Goal: Transaction & Acquisition: Purchase product/service

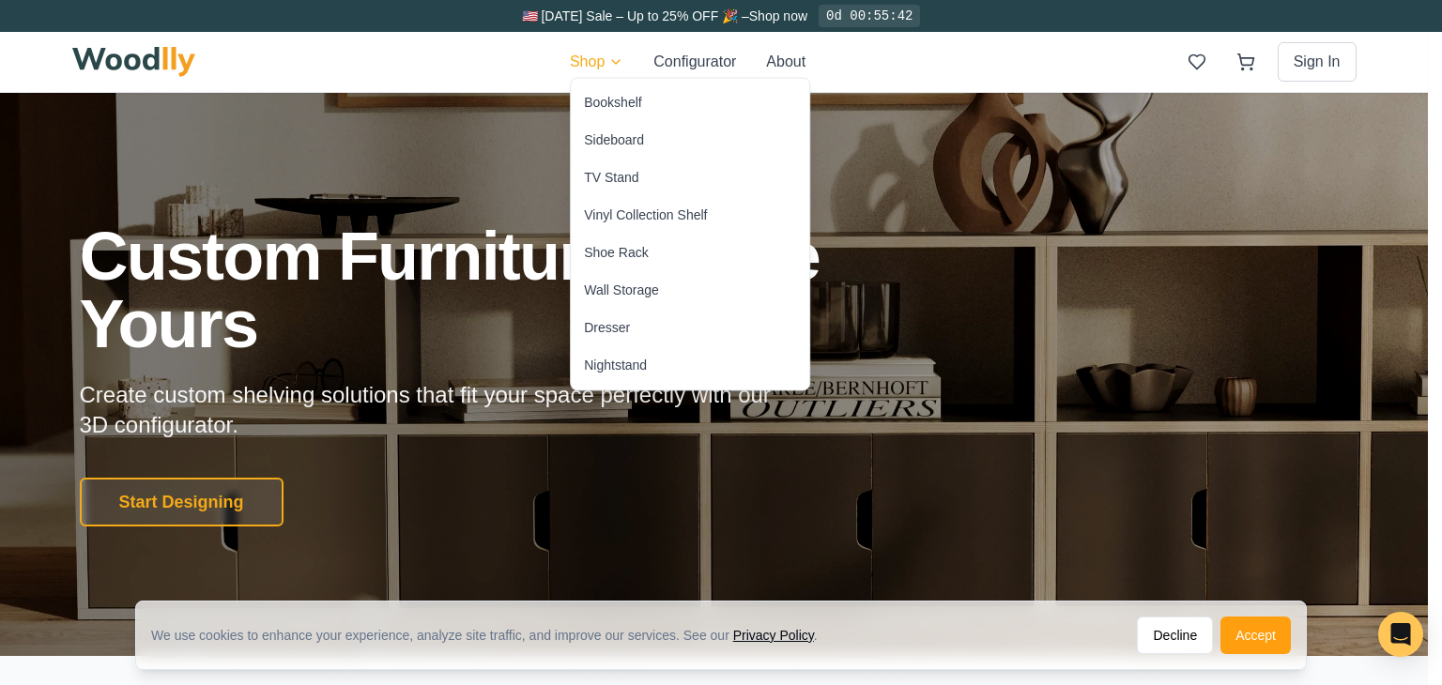
click at [629, 218] on div "Vinyl Collection Shelf" at bounding box center [645, 215] width 123 height 19
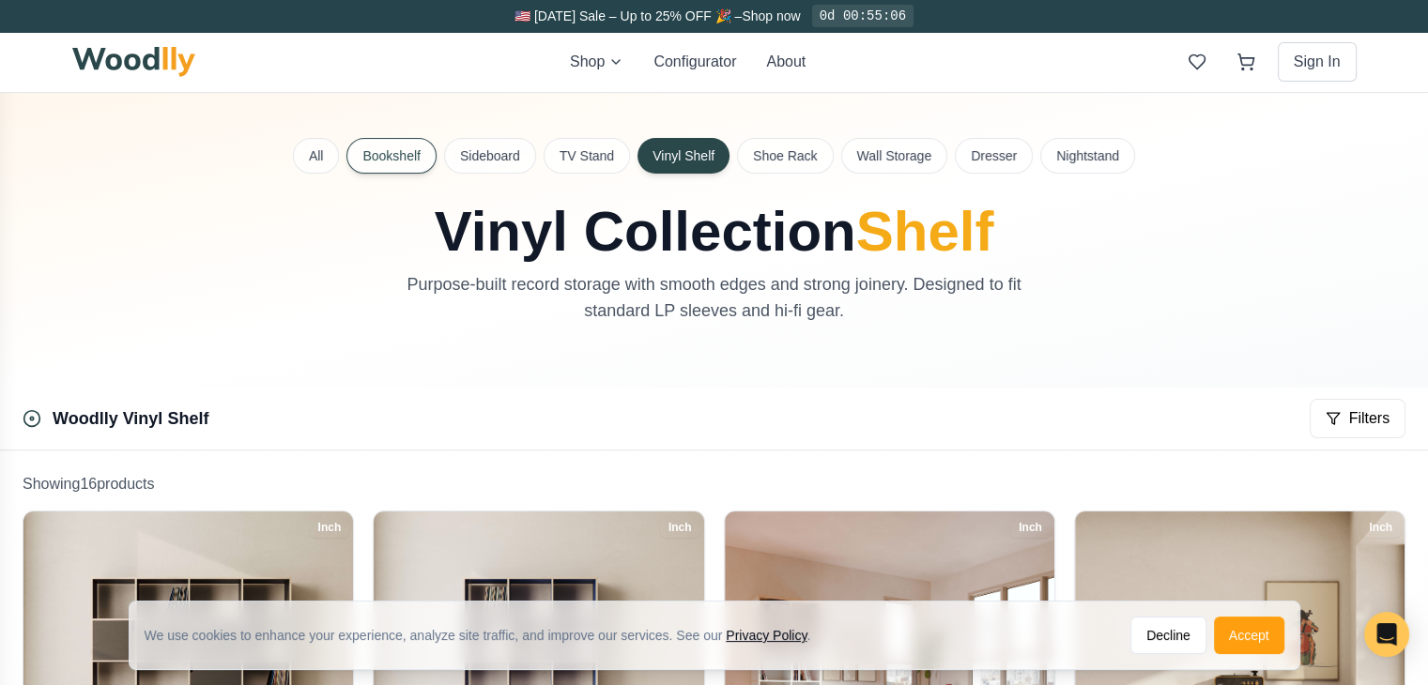
click at [394, 161] on button "Bookshelf" at bounding box center [390, 156] width 89 height 36
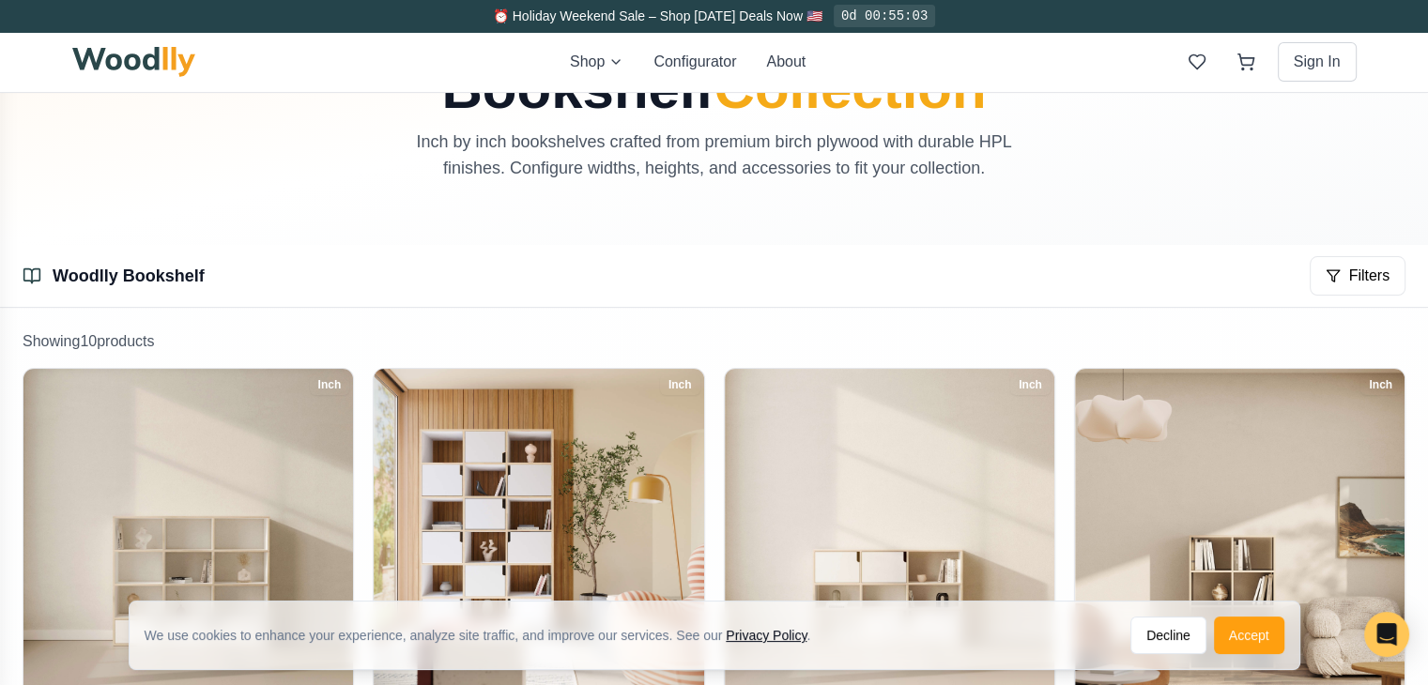
scroll to position [40, 0]
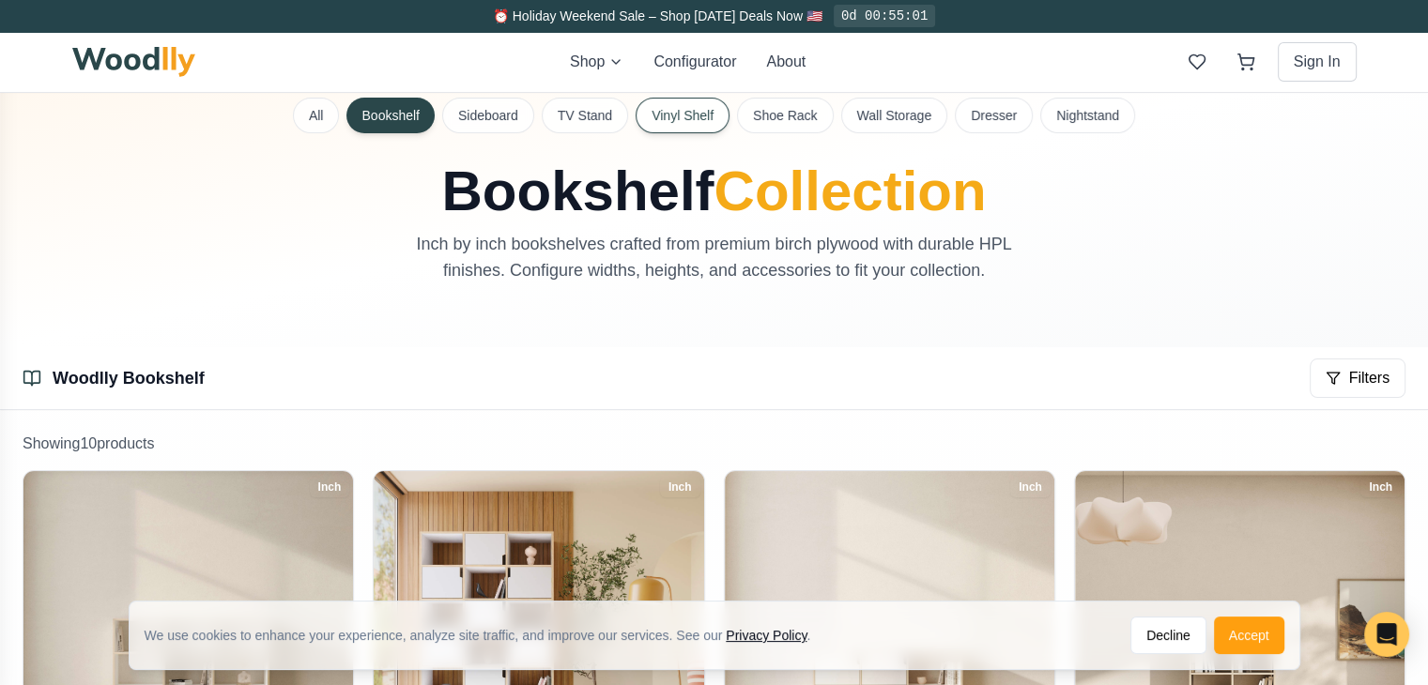
click at [652, 110] on button "Vinyl Shelf" at bounding box center [683, 116] width 94 height 36
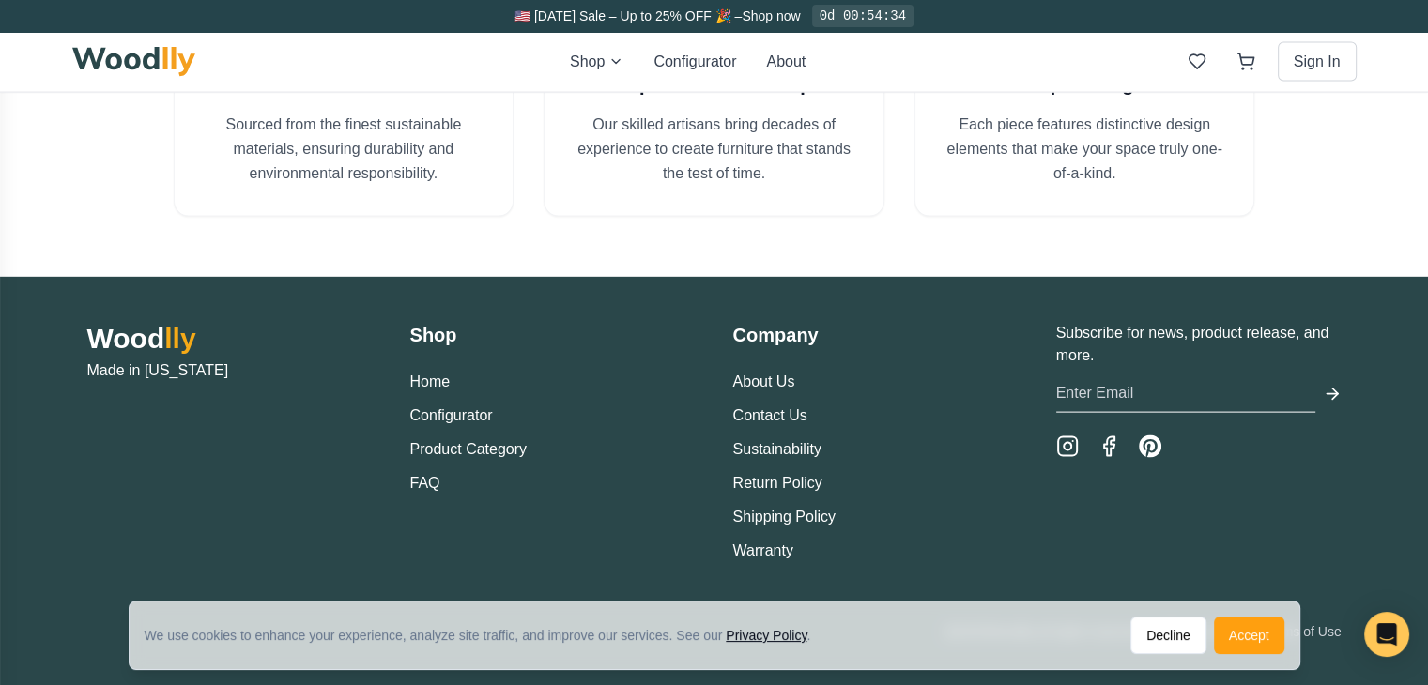
scroll to position [3934, 0]
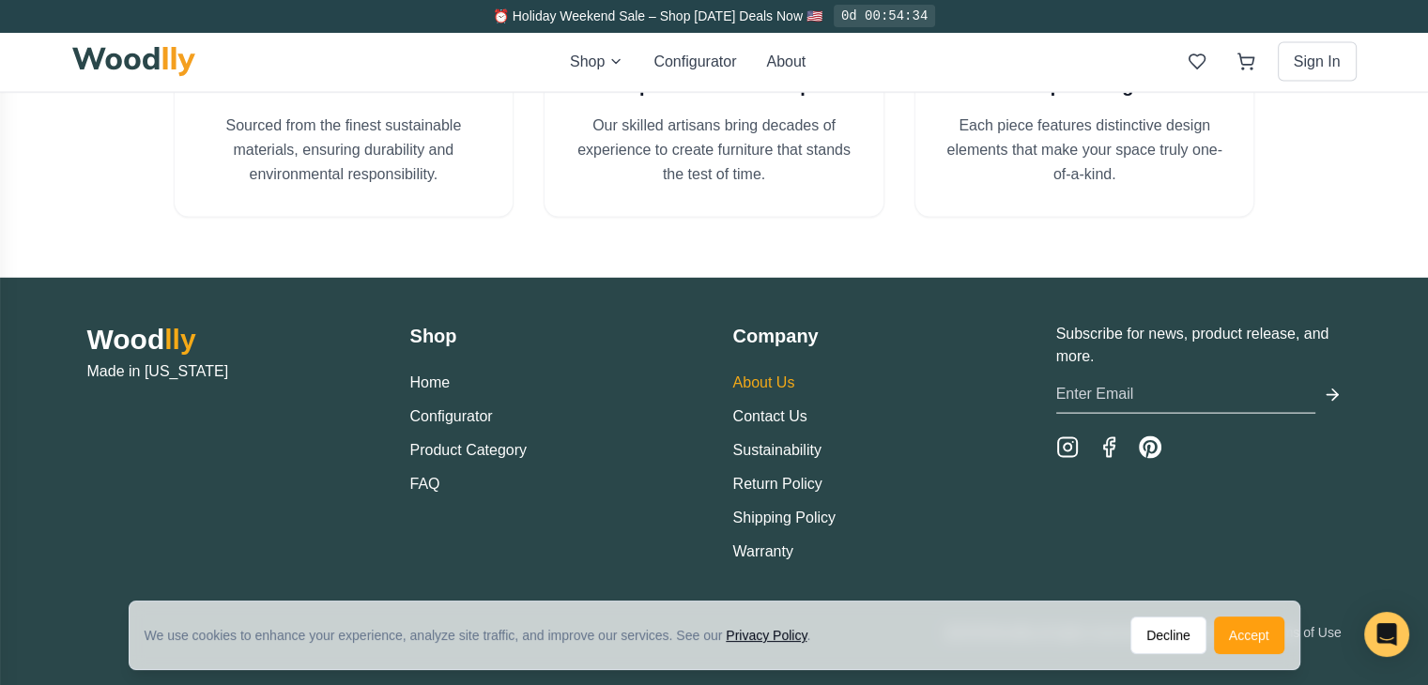
click at [755, 375] on link "About Us" at bounding box center [764, 383] width 62 height 16
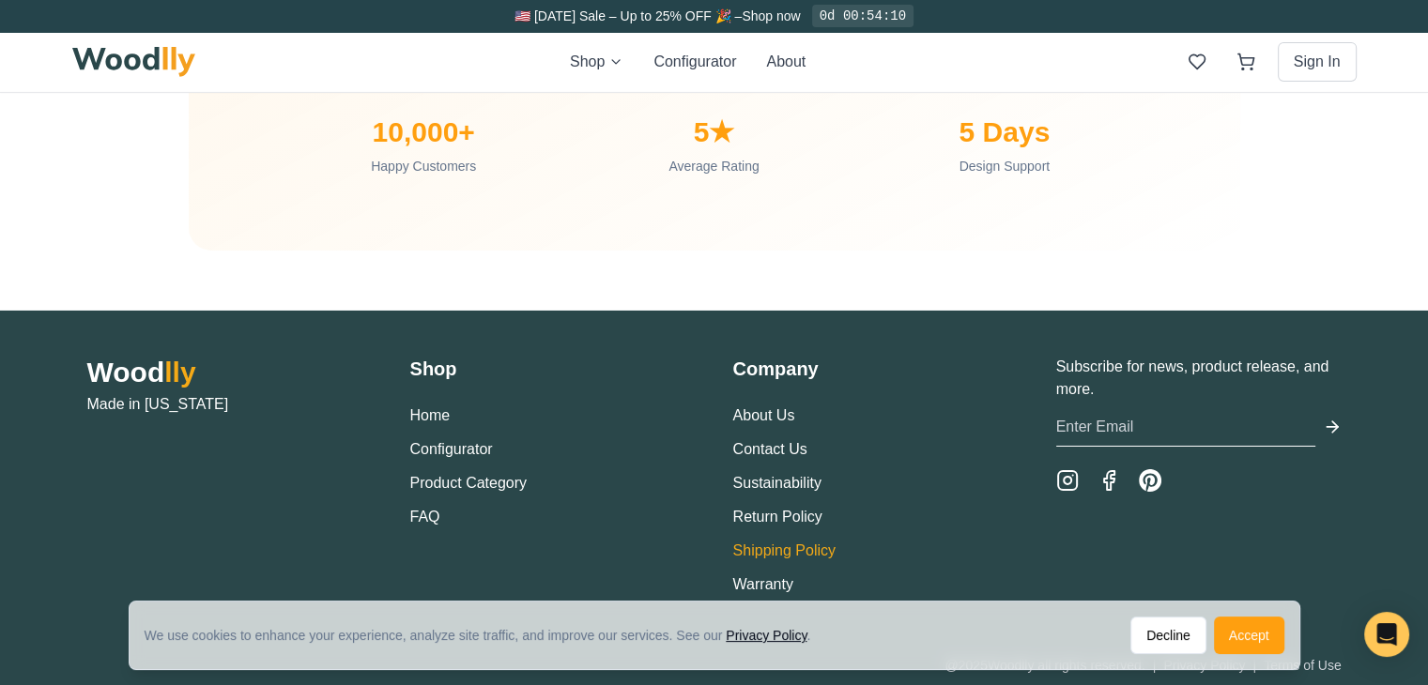
scroll to position [6395, 0]
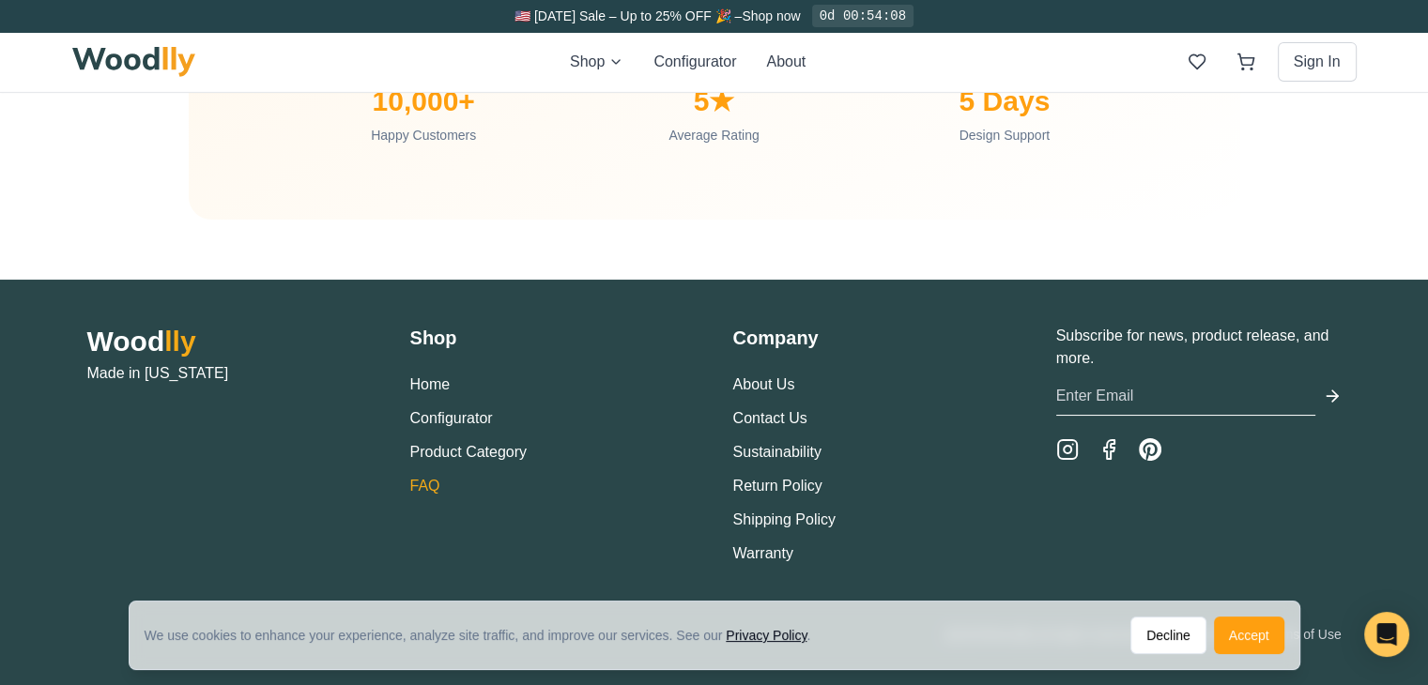
click at [423, 482] on link "FAQ" at bounding box center [425, 486] width 30 height 16
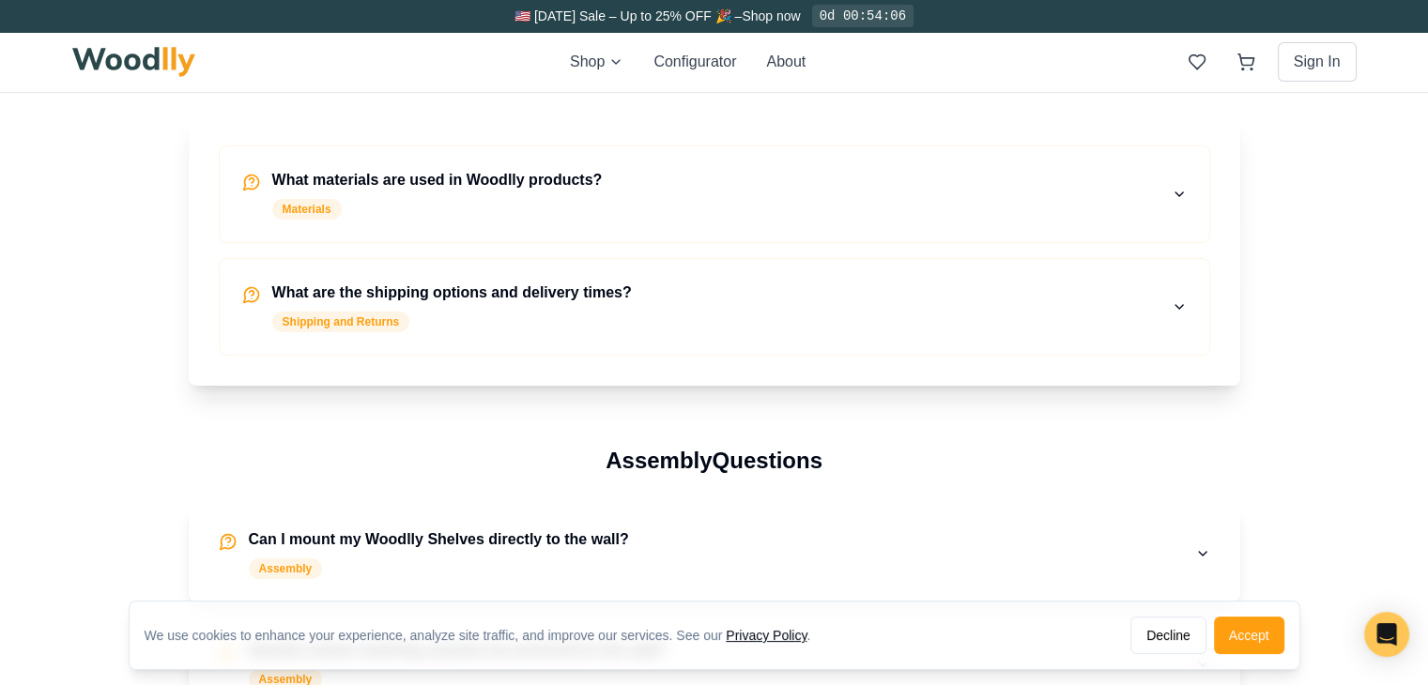
scroll to position [540, 0]
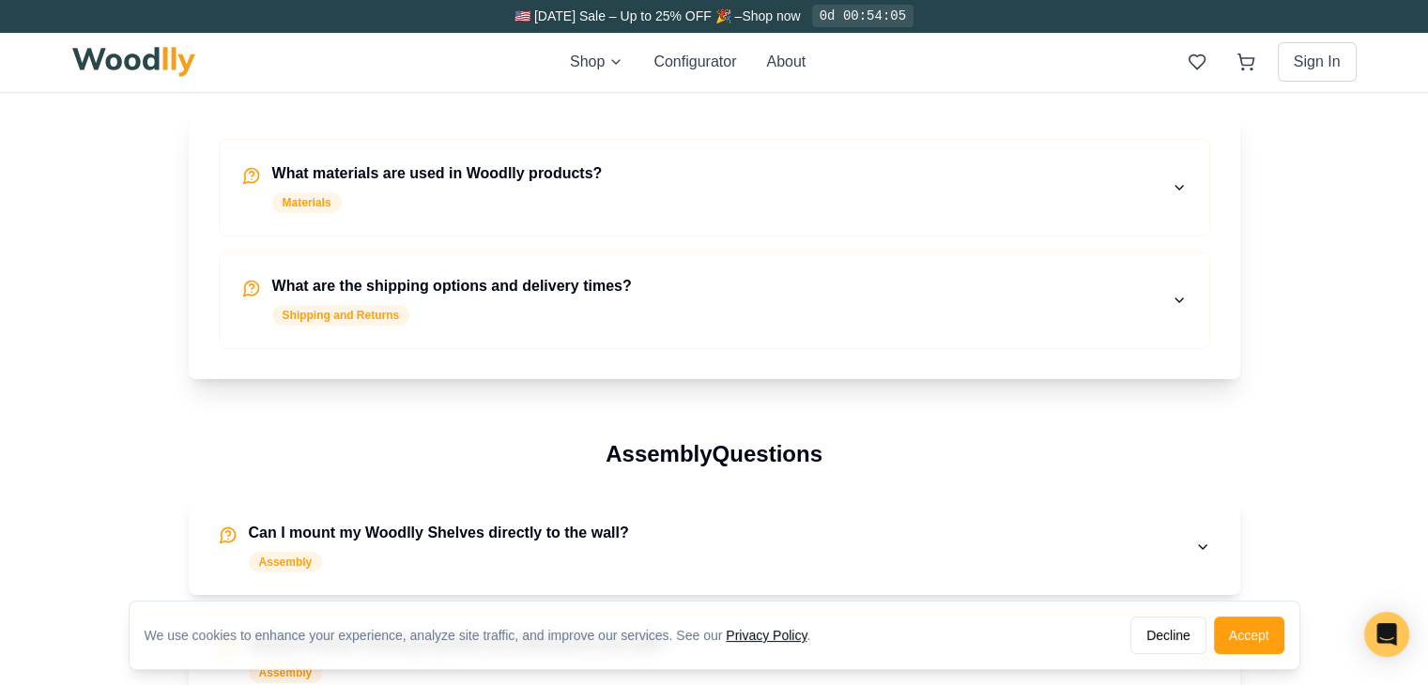
click at [391, 184] on div "What materials are used in Woodlly products? Materials" at bounding box center [437, 187] width 330 height 51
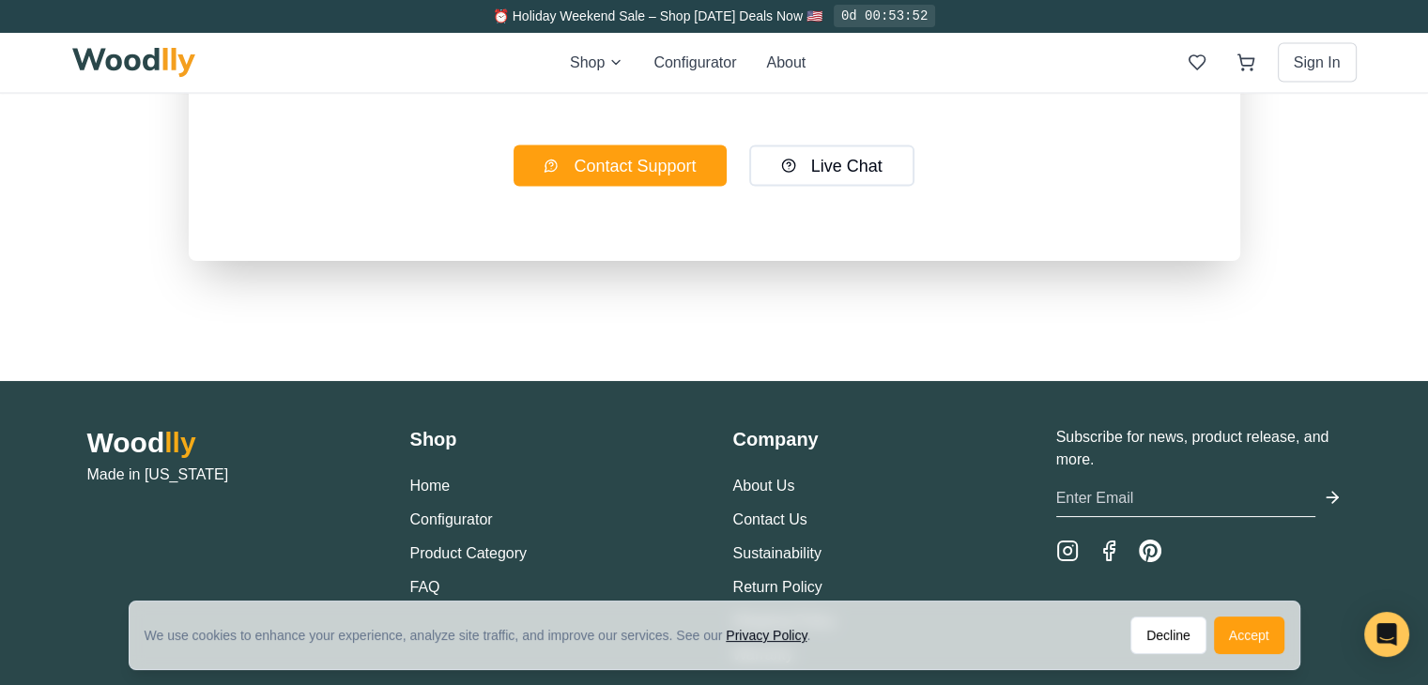
scroll to position [3654, 0]
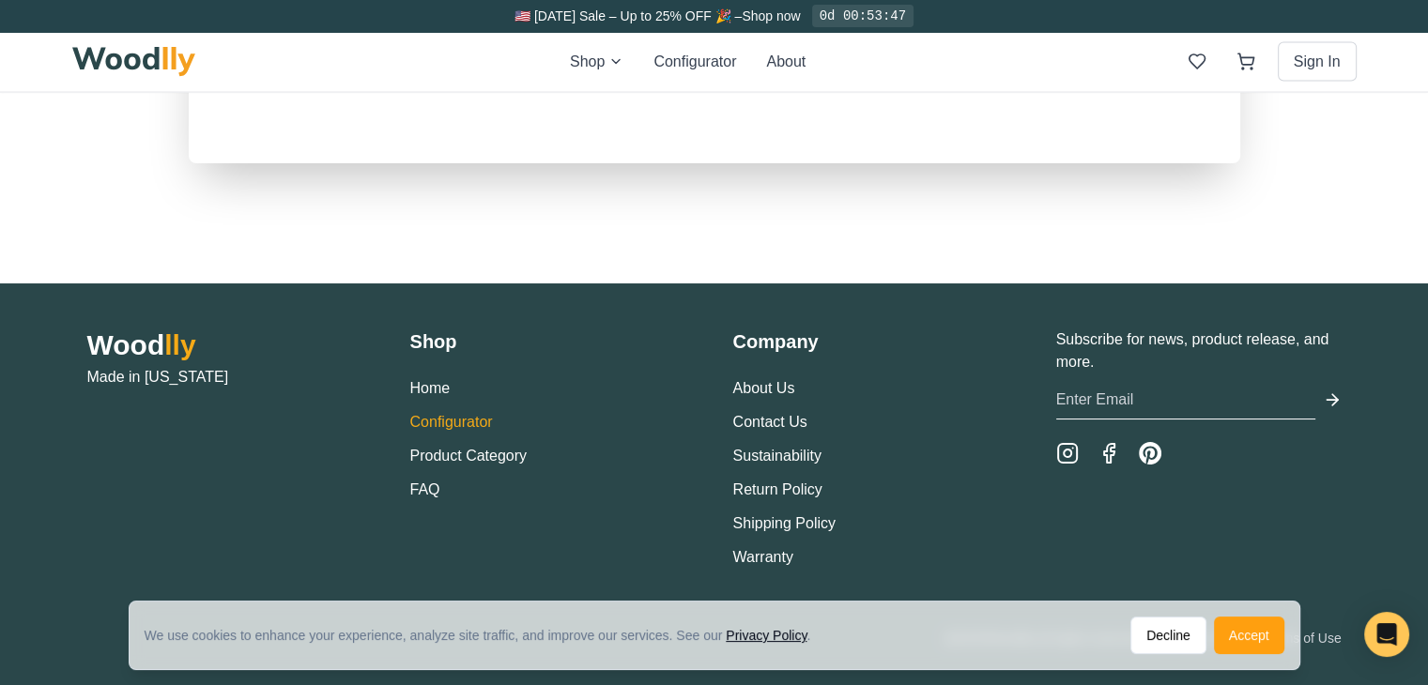
click at [421, 411] on button "Configurator" at bounding box center [451, 422] width 83 height 23
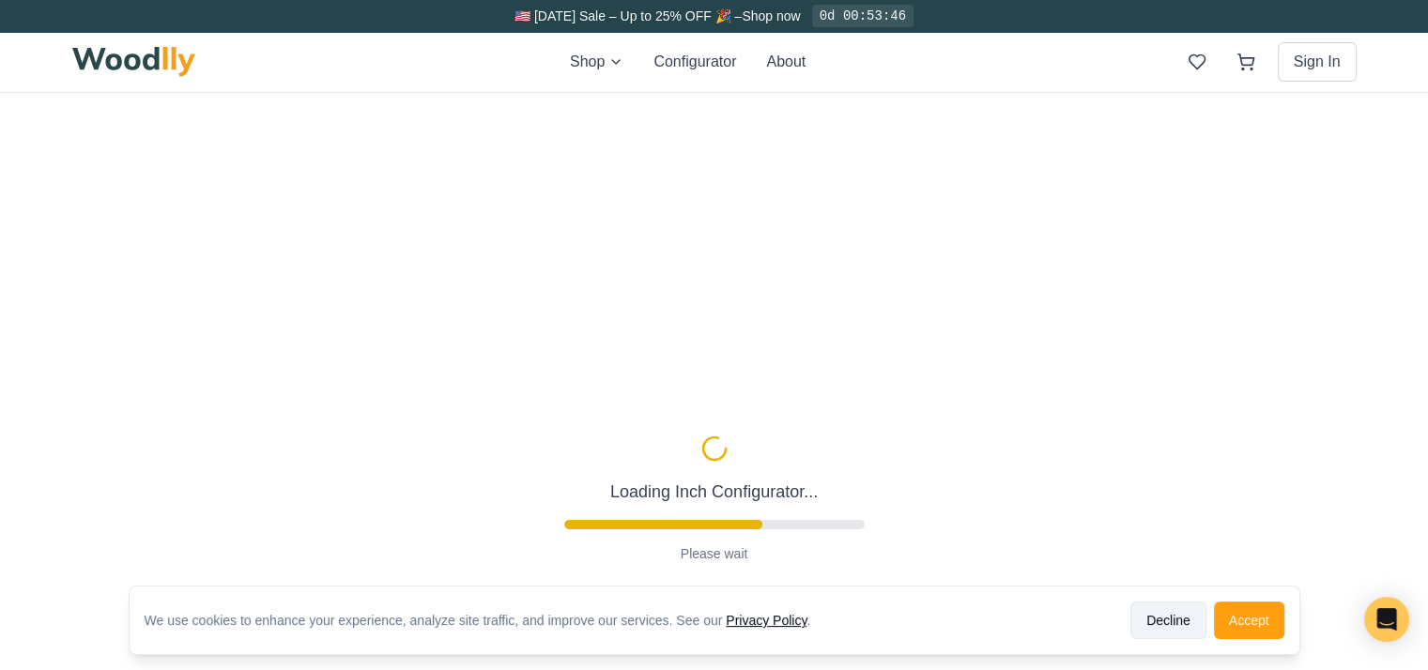
click at [1171, 636] on button "Decline" at bounding box center [1168, 621] width 76 height 38
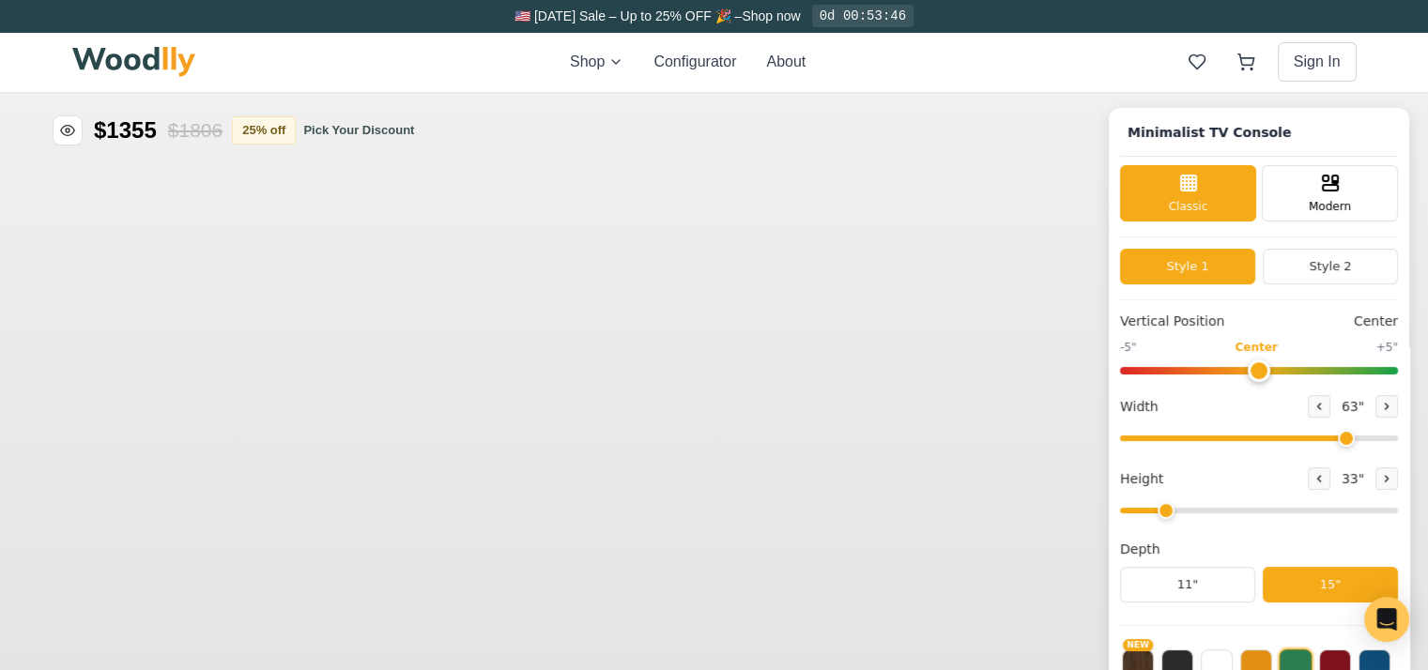
type input "63"
type input "2"
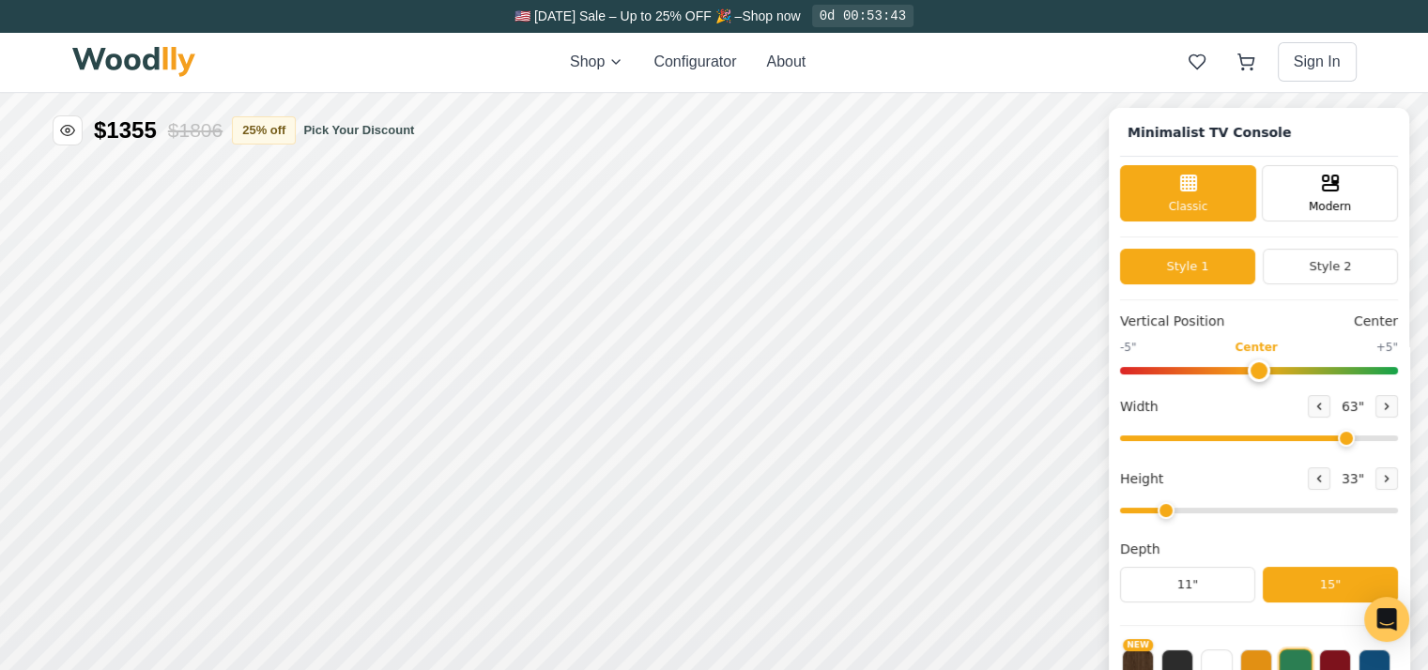
click at [1174, 613] on div "Minimalist TV Console Classic Modern Style 1 Style 2 Vertical Position Center -…" at bounding box center [1259, 495] width 300 height 774
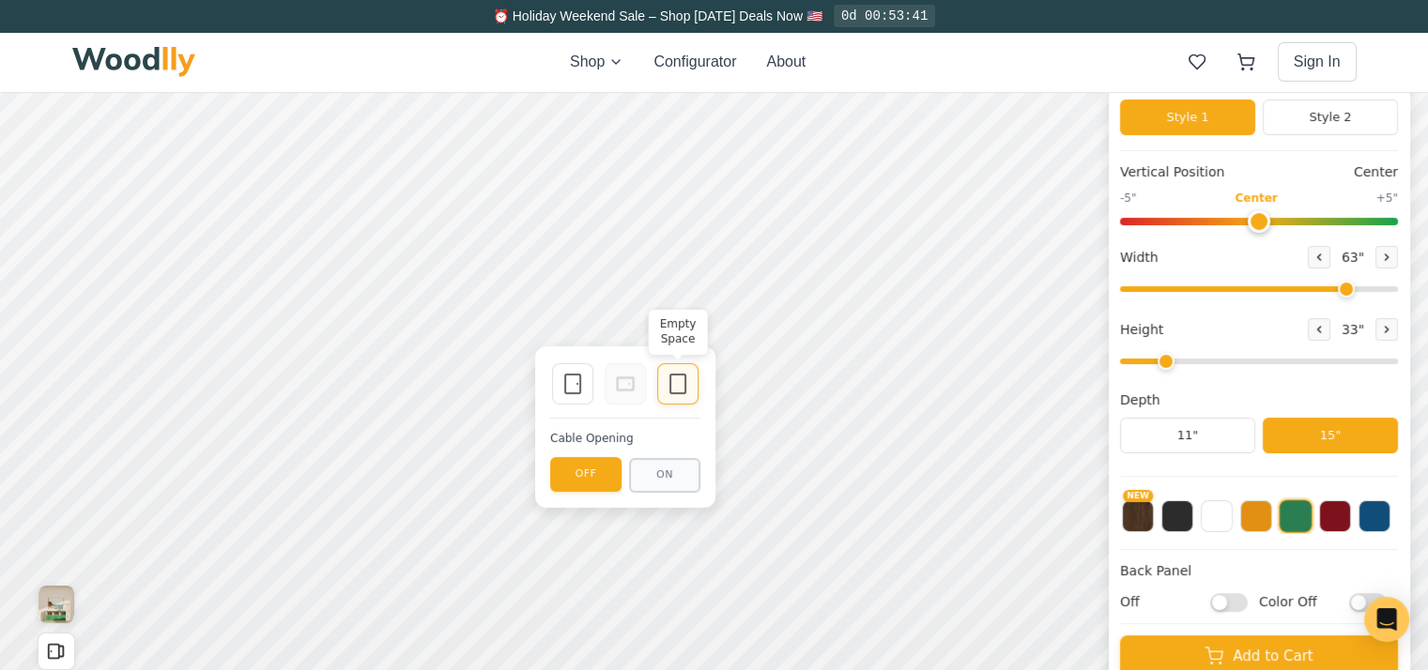
click at [667, 396] on div "Empty Space" at bounding box center [677, 383] width 41 height 41
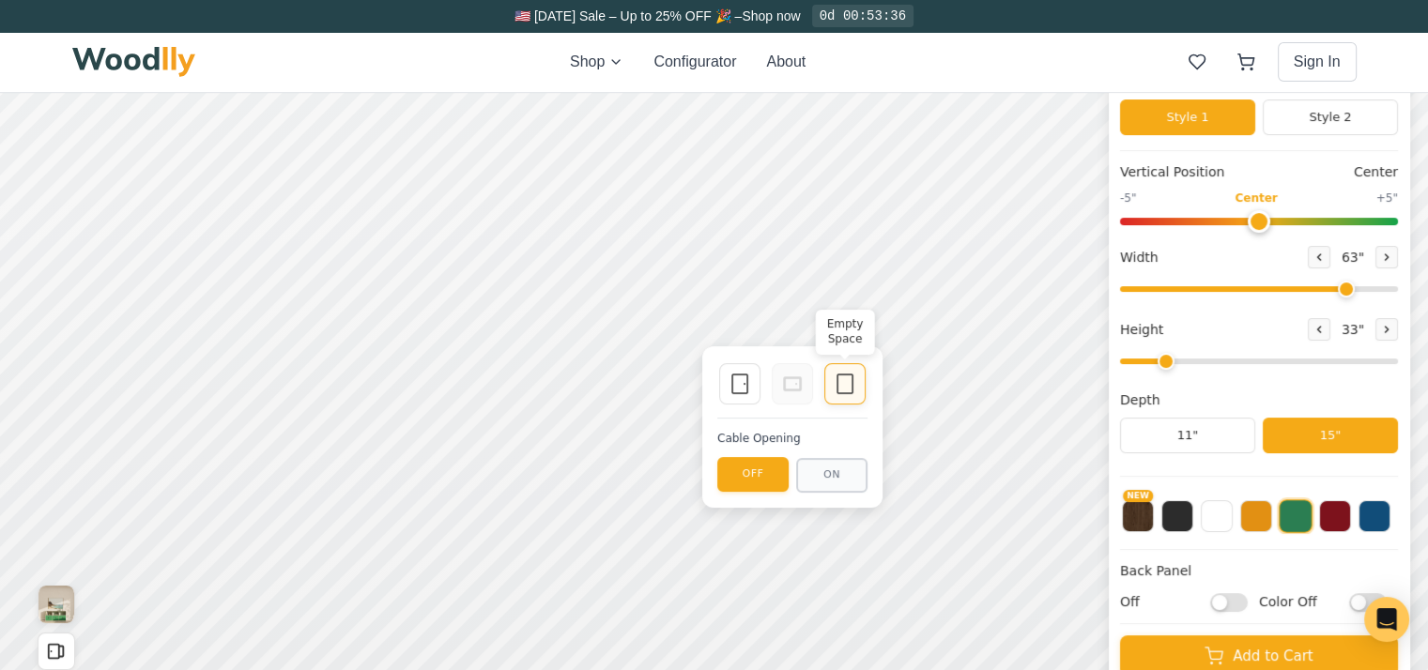
click at [843, 401] on div "Empty Space" at bounding box center [844, 383] width 41 height 41
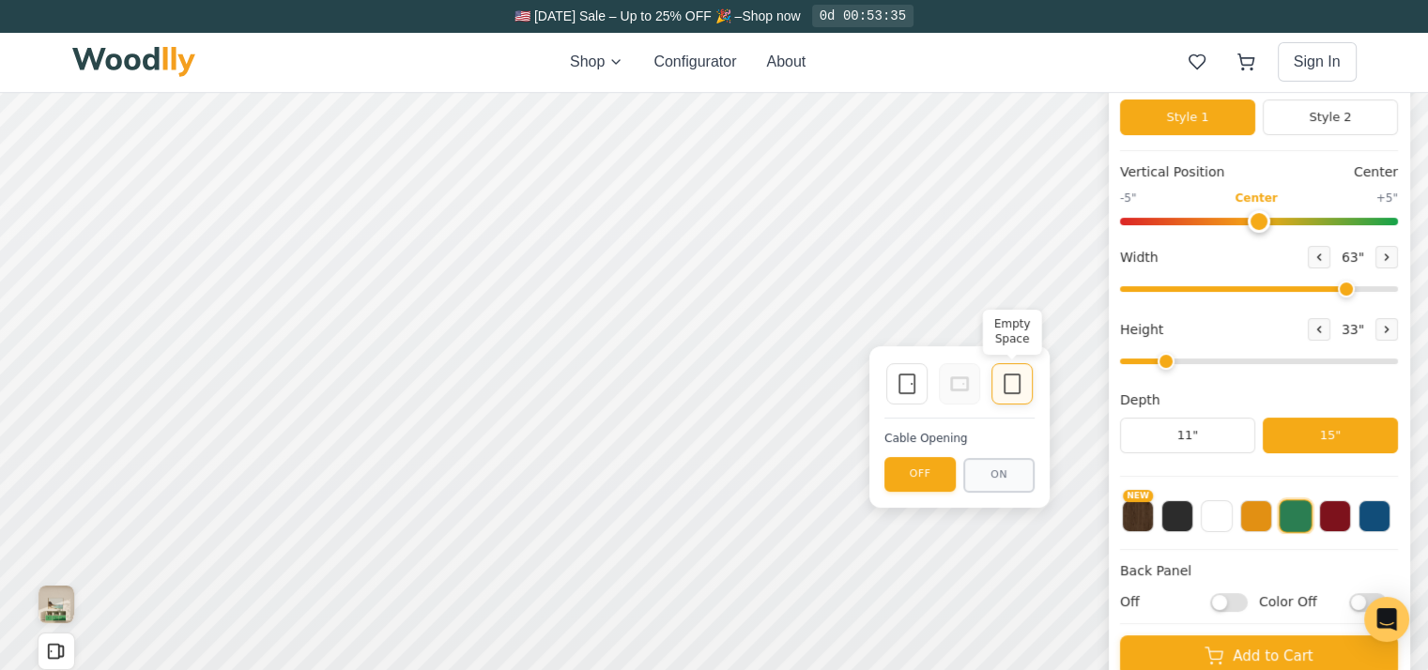
click at [1023, 399] on div "Empty Space" at bounding box center [1011, 383] width 41 height 41
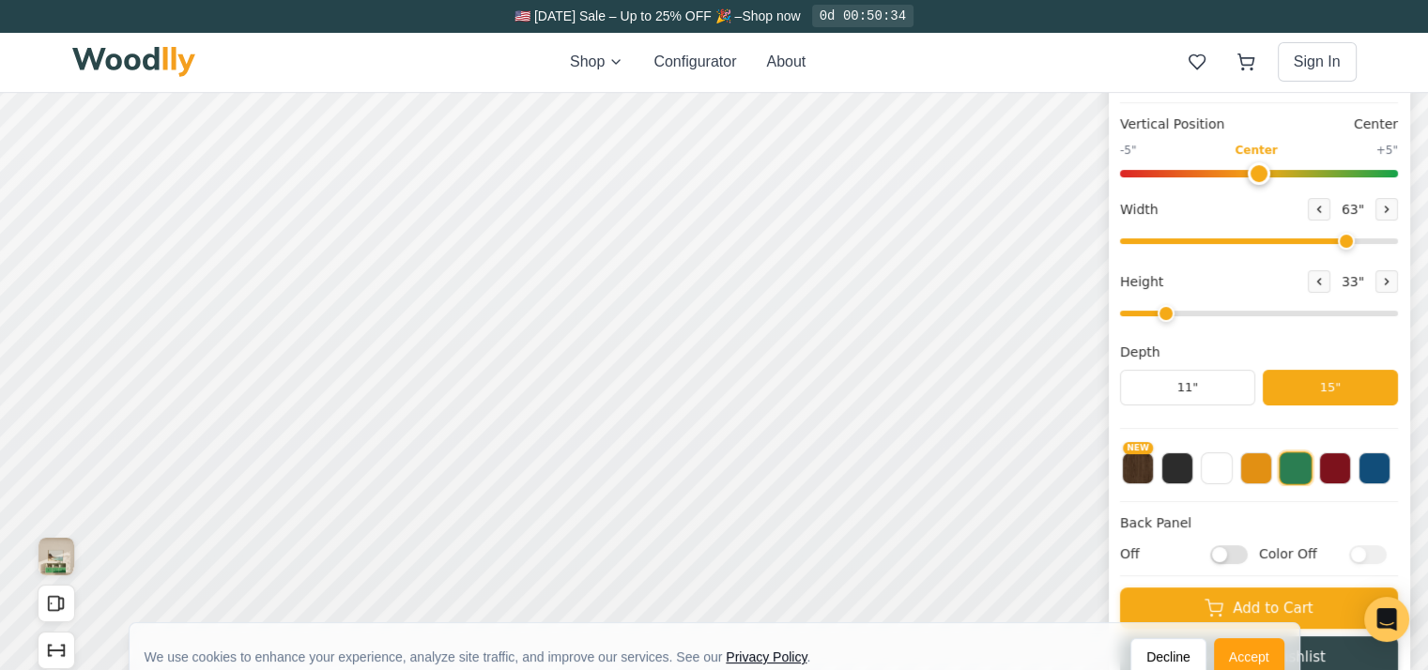
scroll to position [195, 8]
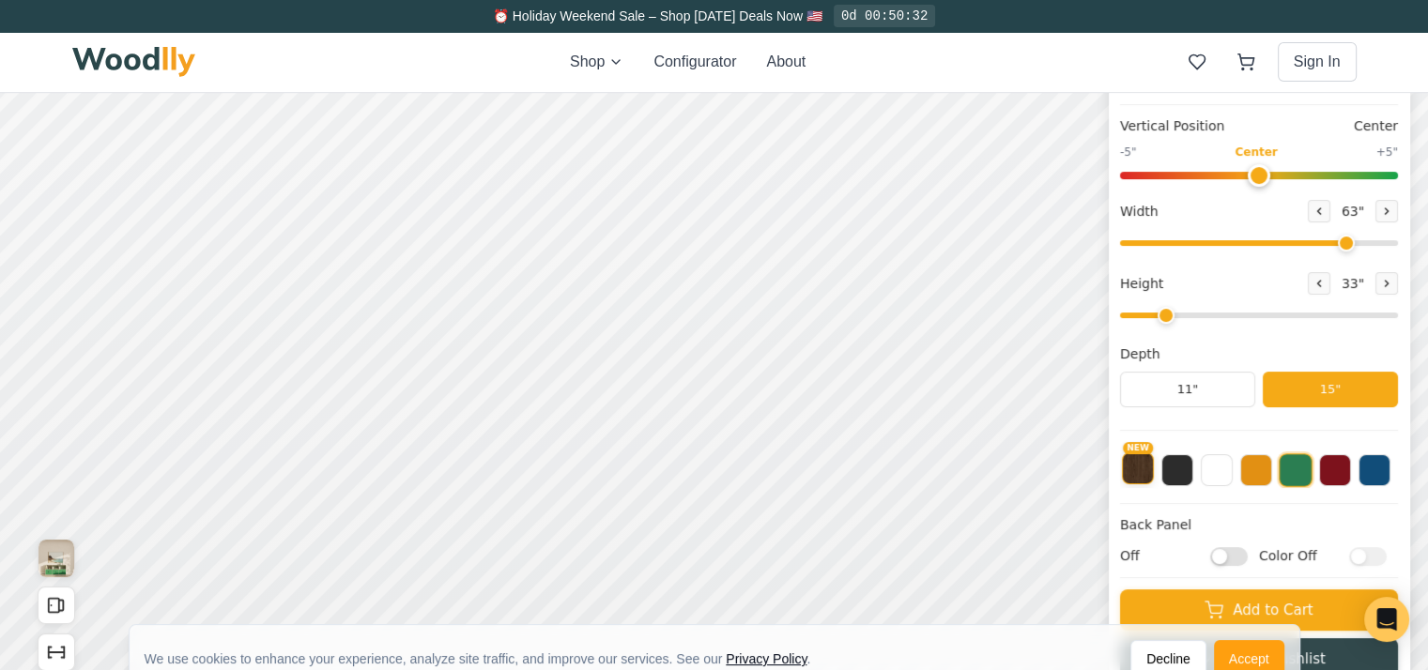
click at [1154, 469] on button "NEW" at bounding box center [1138, 469] width 32 height 32
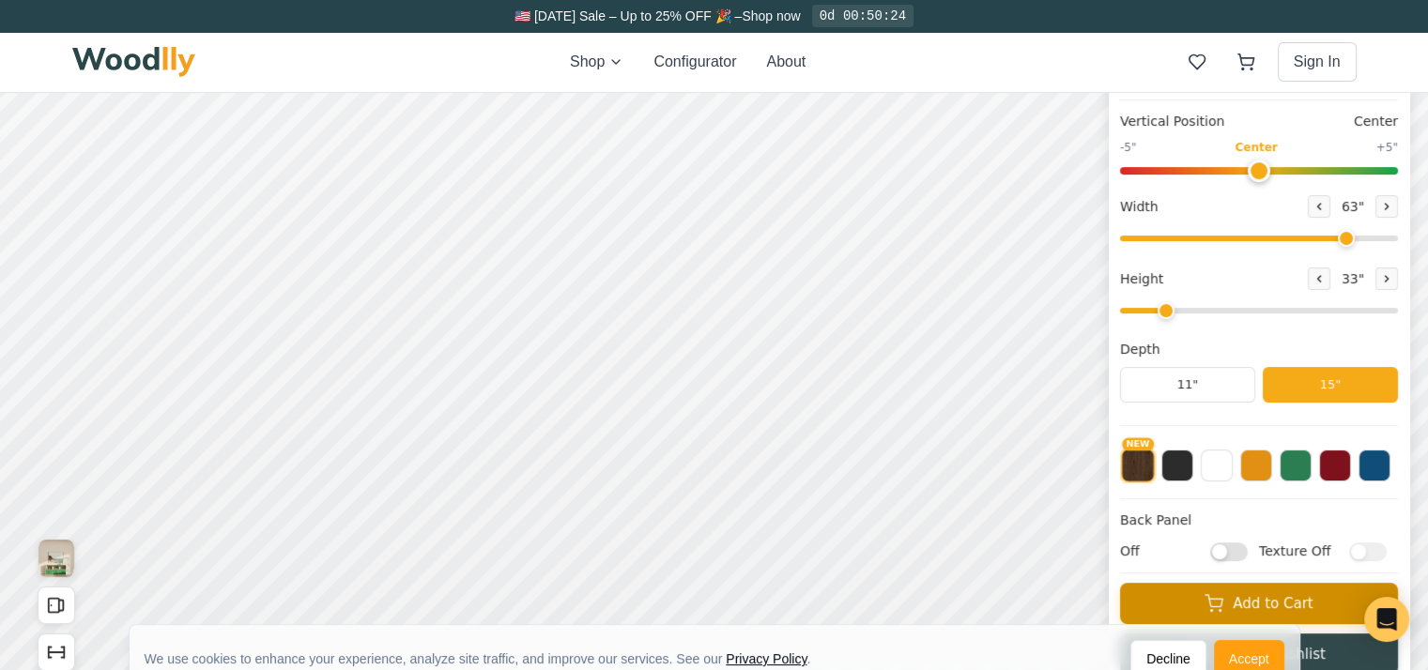
click at [1248, 603] on button "Add to Cart" at bounding box center [1259, 603] width 278 height 41
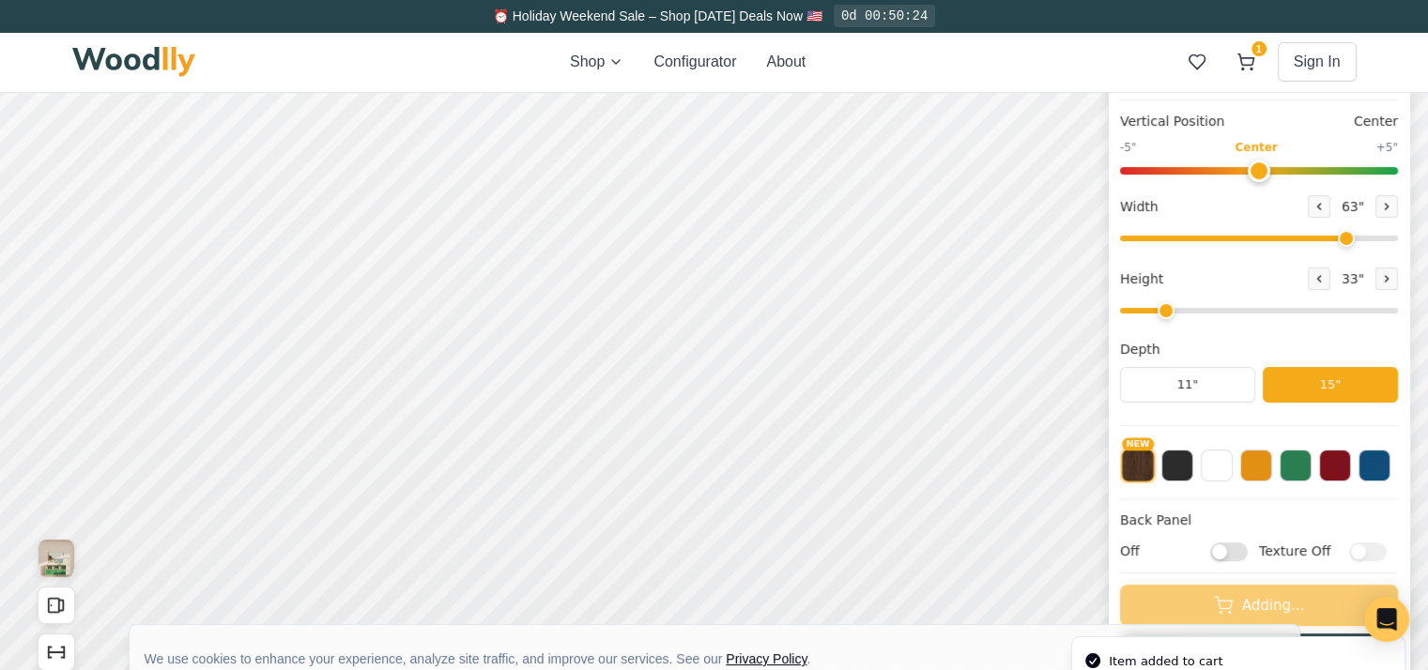
scroll to position [0, 0]
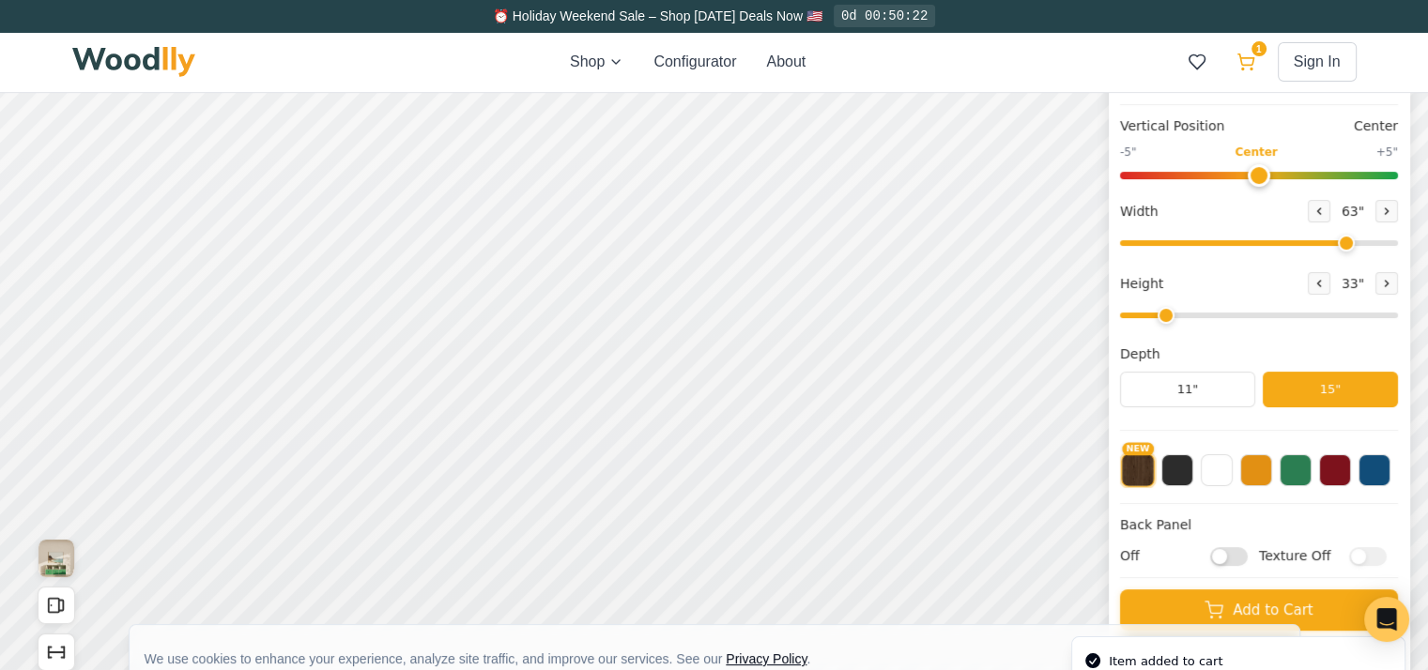
click at [1250, 66] on button "1" at bounding box center [1246, 62] width 34 height 34
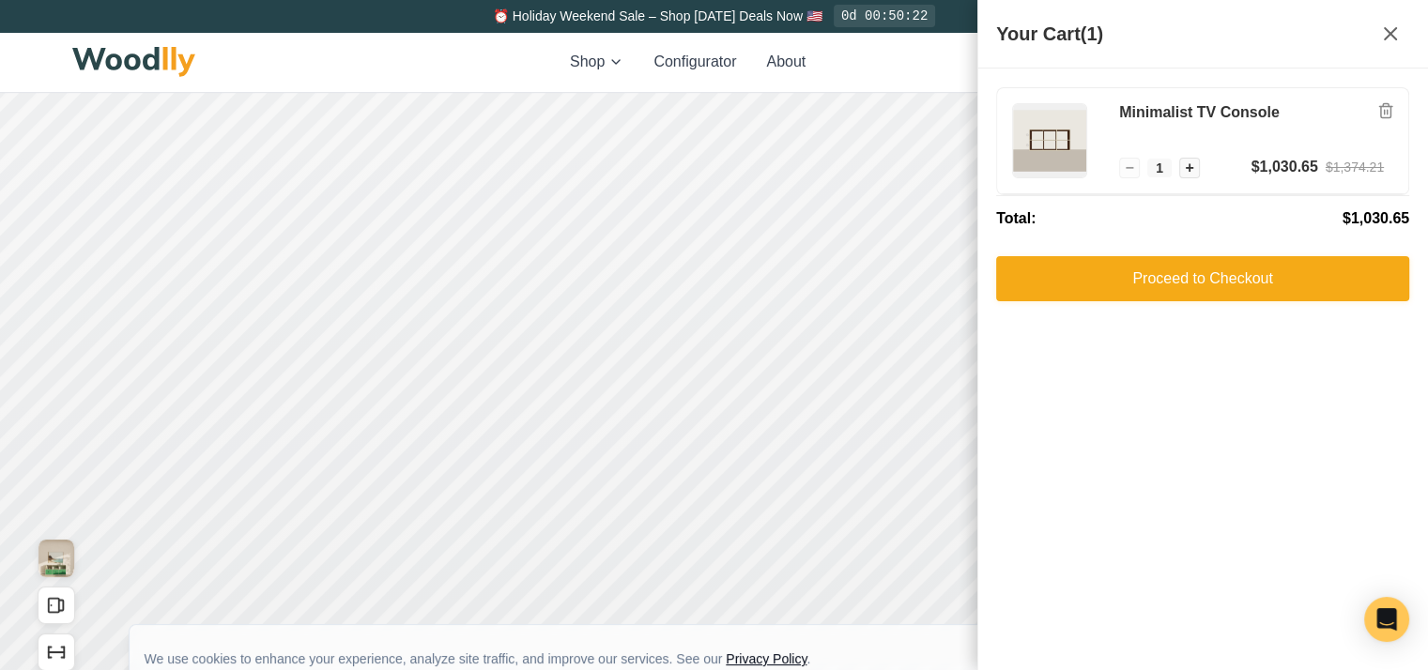
scroll to position [195, 0]
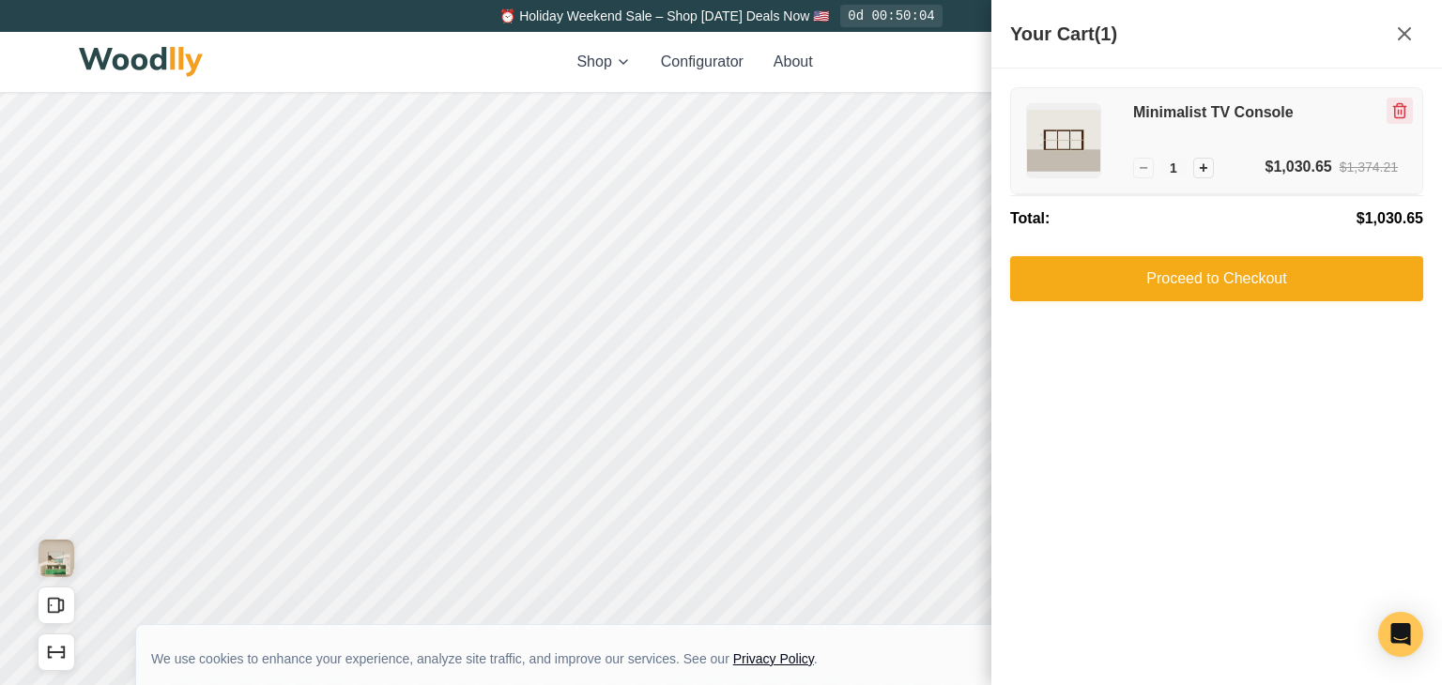
click at [1397, 110] on icon "Remove item" at bounding box center [1399, 110] width 17 height 17
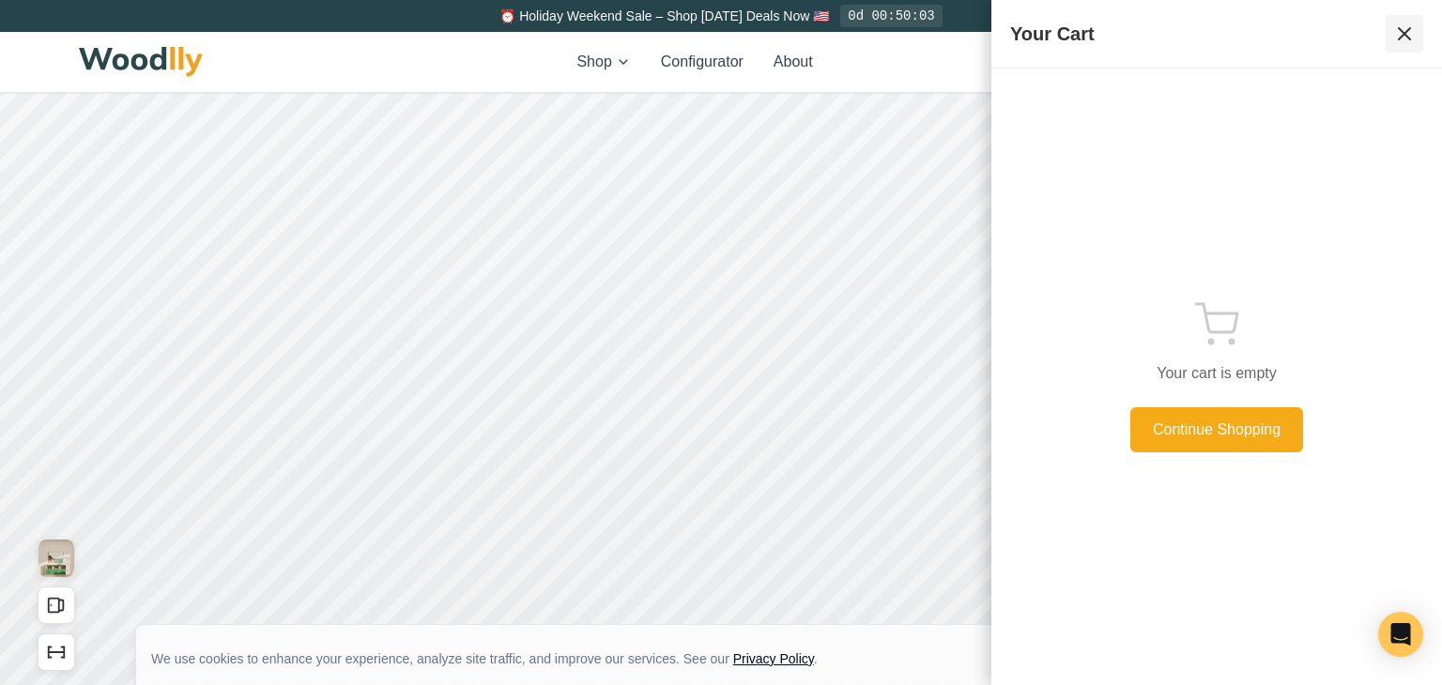
click at [1404, 31] on icon at bounding box center [1404, 34] width 23 height 23
